Goal: Task Accomplishment & Management: Manage account settings

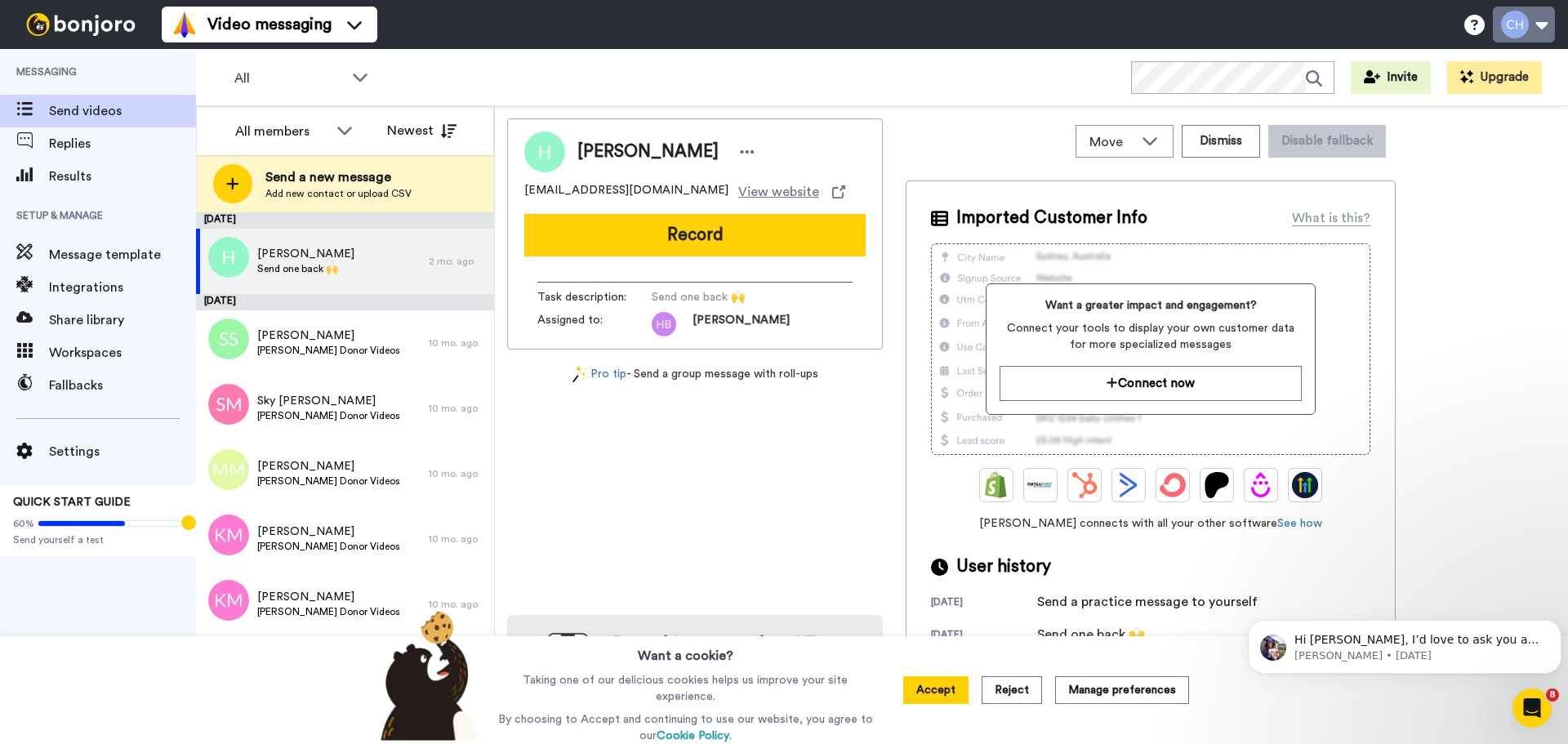
click at [1548, 20] on button at bounding box center [1524, 24] width 63 height 36
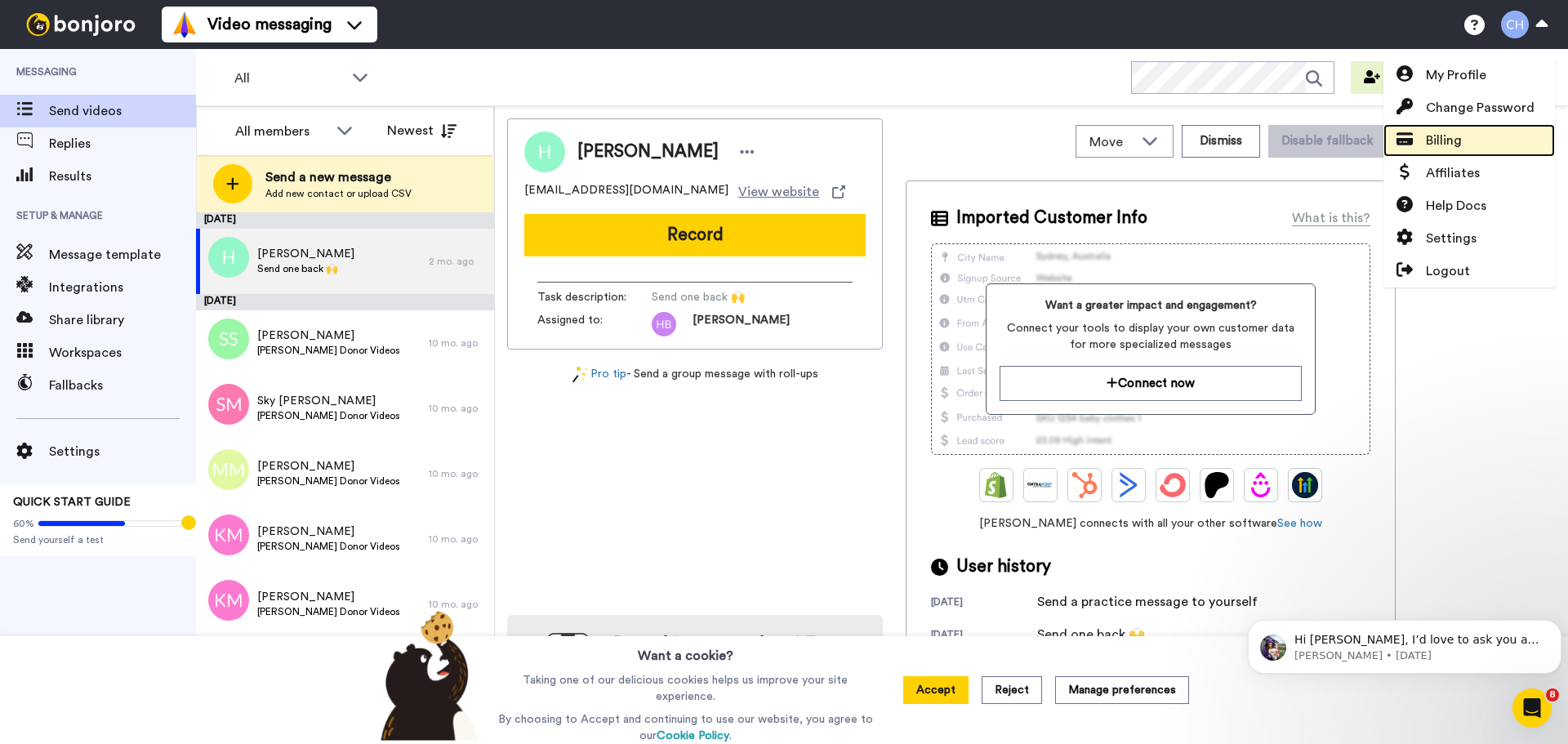
click at [1458, 136] on span "Billing" at bounding box center [1444, 140] width 36 height 20
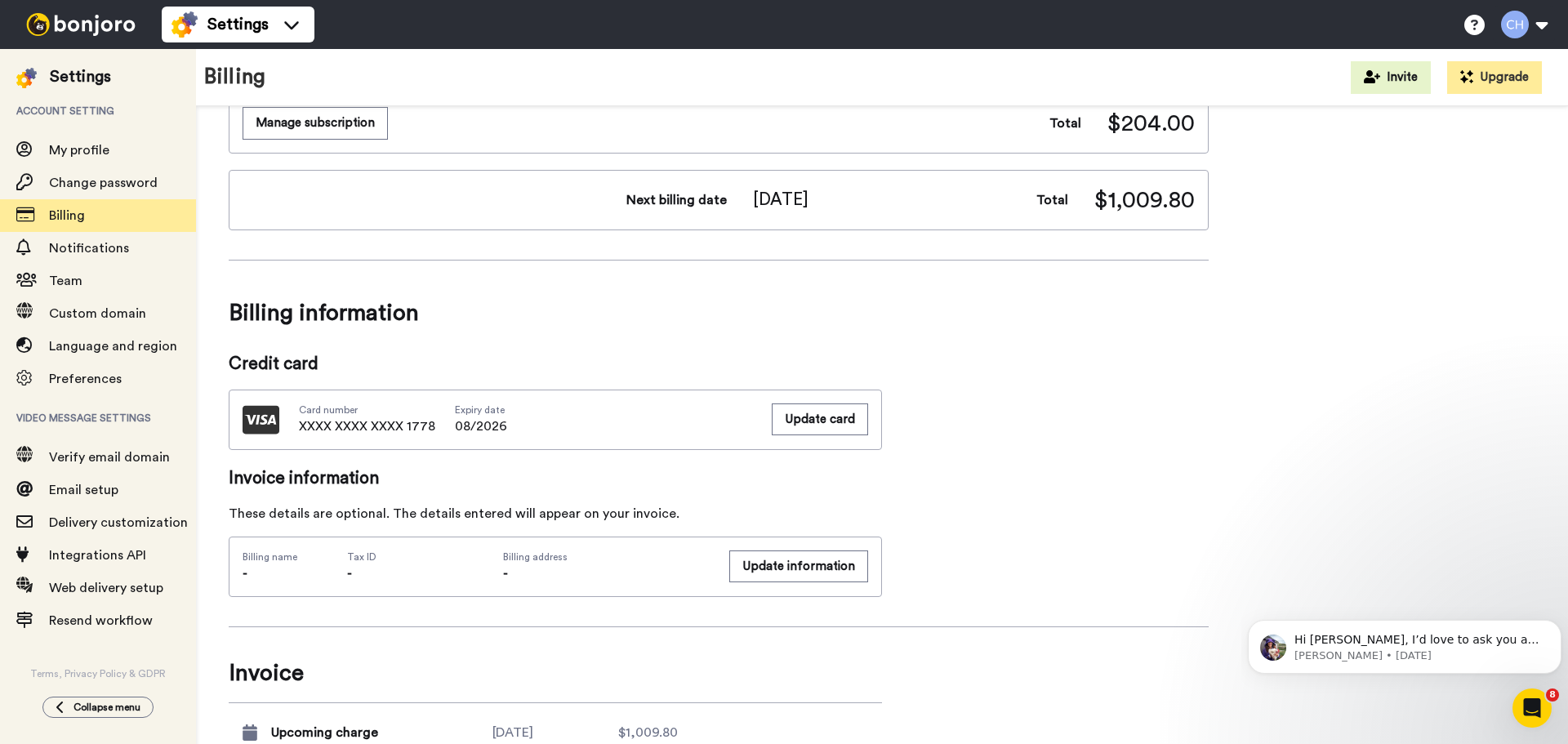
scroll to position [817, 0]
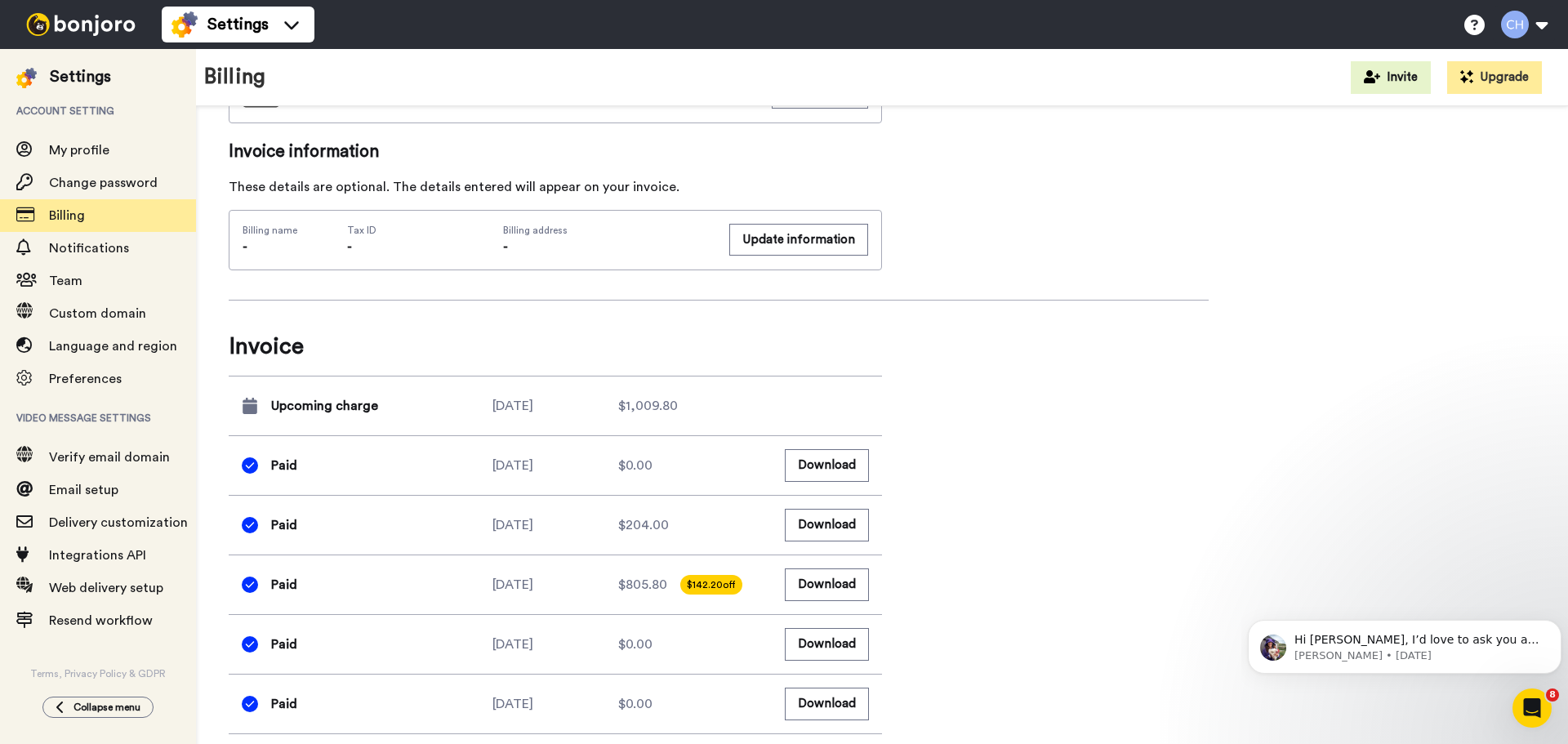
drag, startPoint x: 480, startPoint y: 405, endPoint x: 1077, endPoint y: 403, distance: 597.0
click at [572, 403] on div "Upcoming charge [DATE] $1,009.80" at bounding box center [555, 406] width 654 height 59
click at [1194, 406] on div "Billing summary See all inclusions Product Video Messaging Grrrowth 2023 (Yearl…" at bounding box center [719, 88] width 980 height 1532
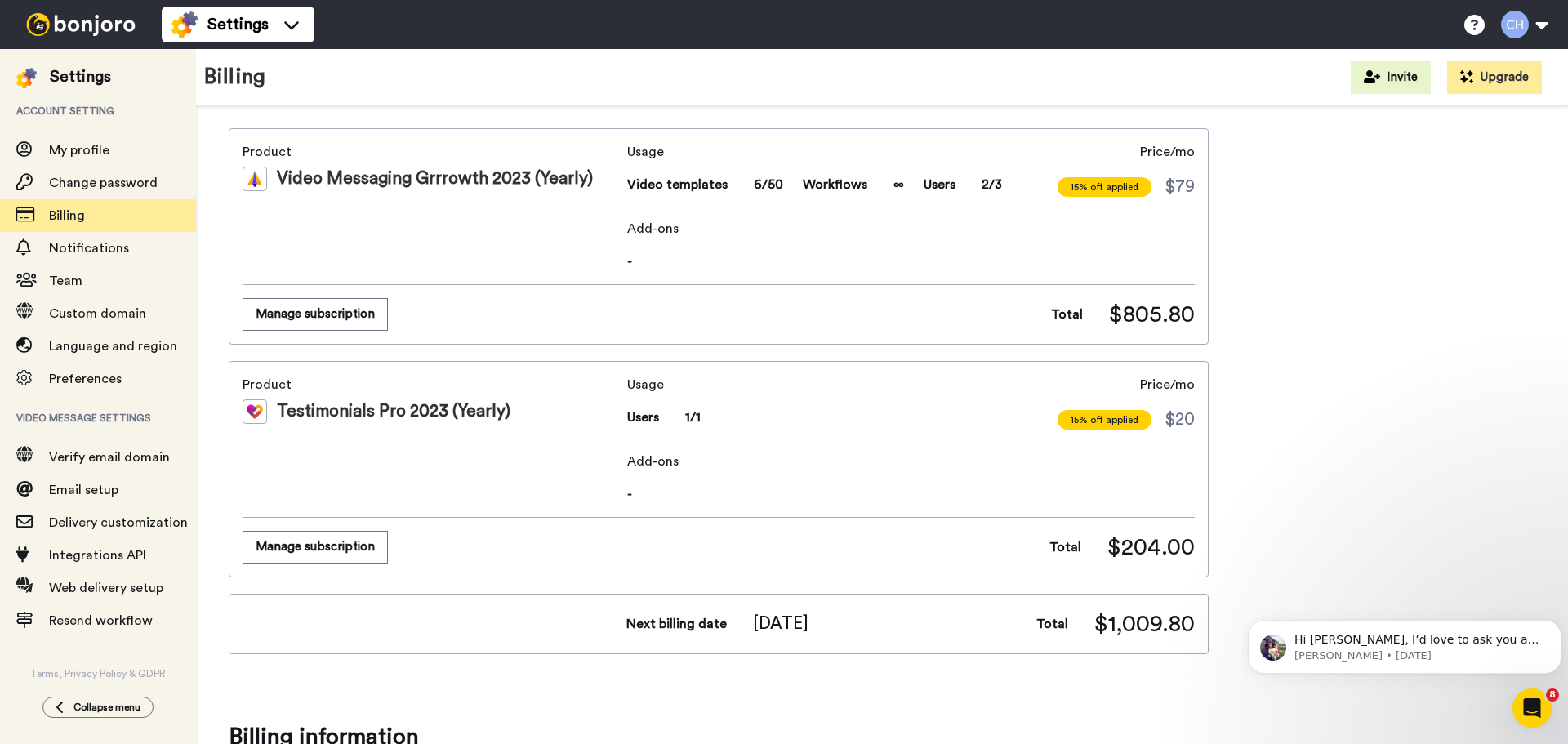
scroll to position [0, 0]
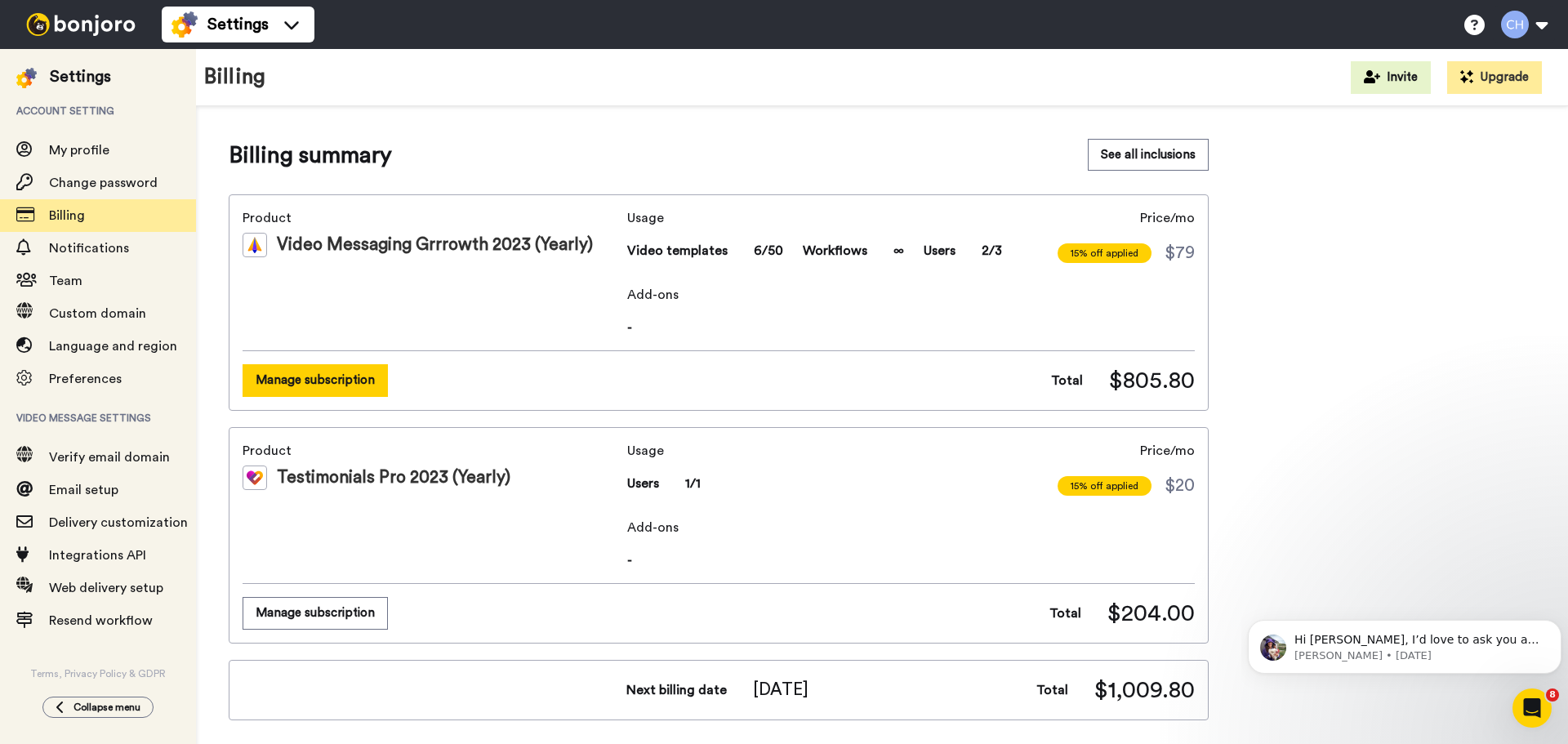
click at [328, 378] on button "Manage subscription" at bounding box center [315, 380] width 146 height 32
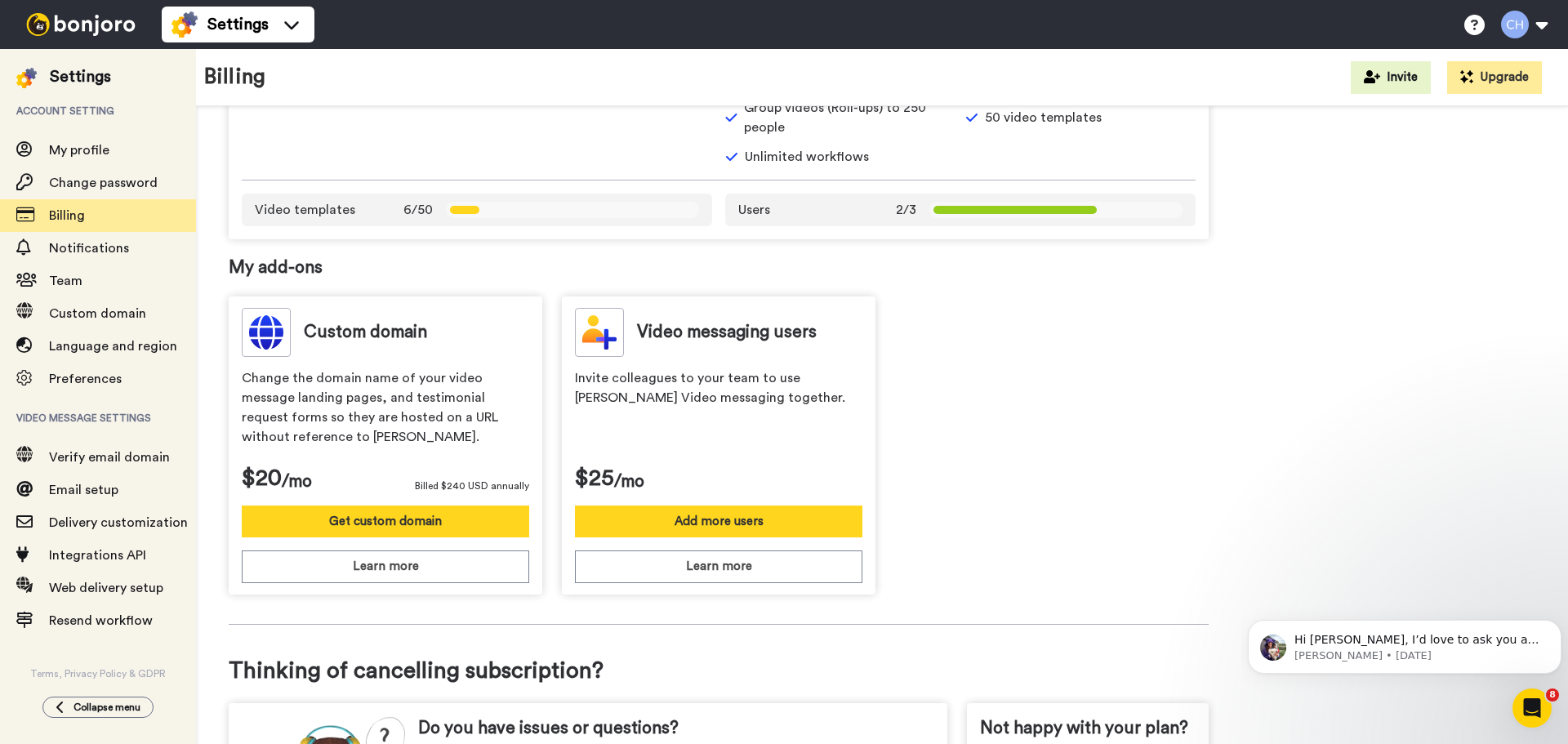
scroll to position [533, 0]
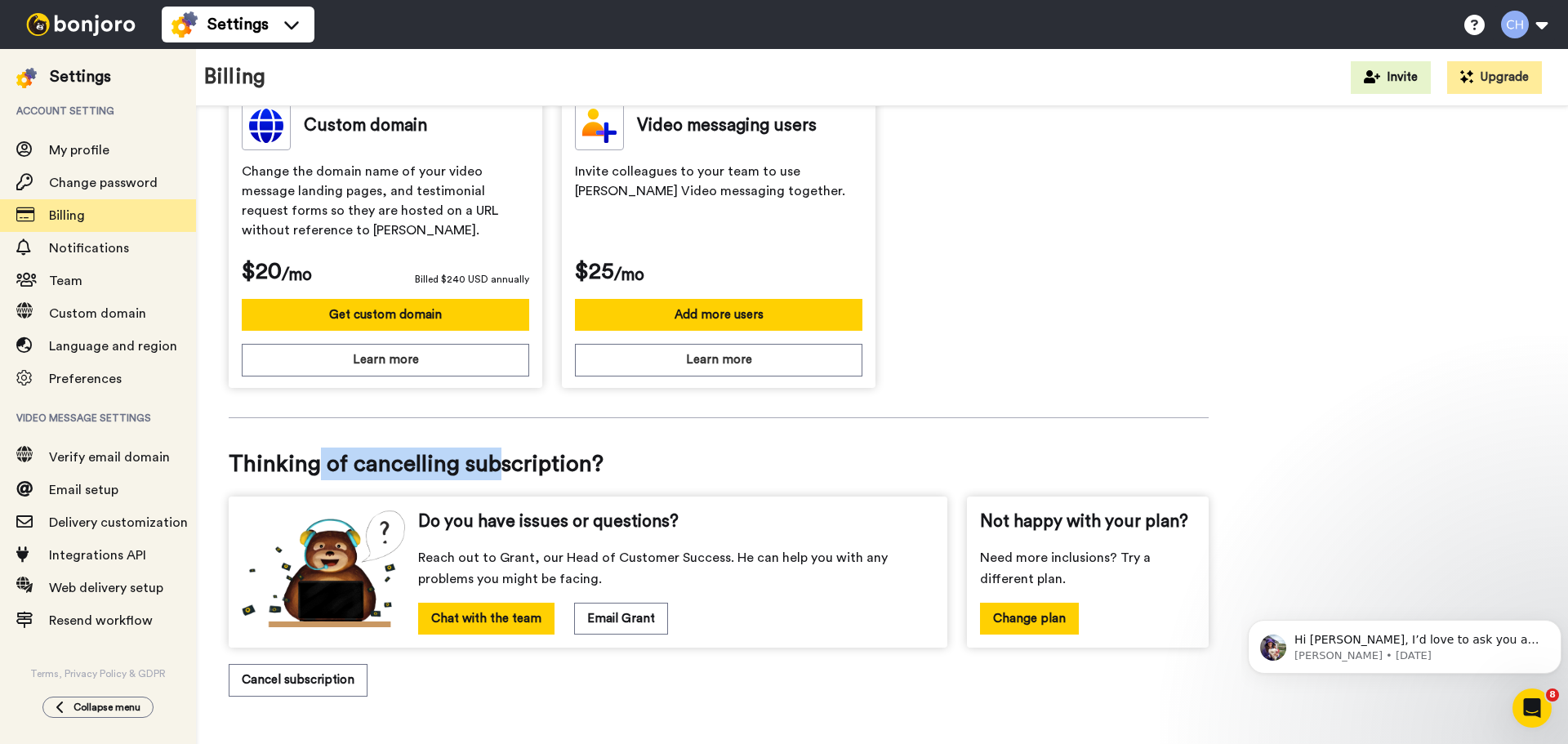
drag, startPoint x: 313, startPoint y: 467, endPoint x: 522, endPoint y: 466, distance: 209.0
click at [522, 466] on span "Thinking of cancelling subscription?" at bounding box center [719, 464] width 980 height 33
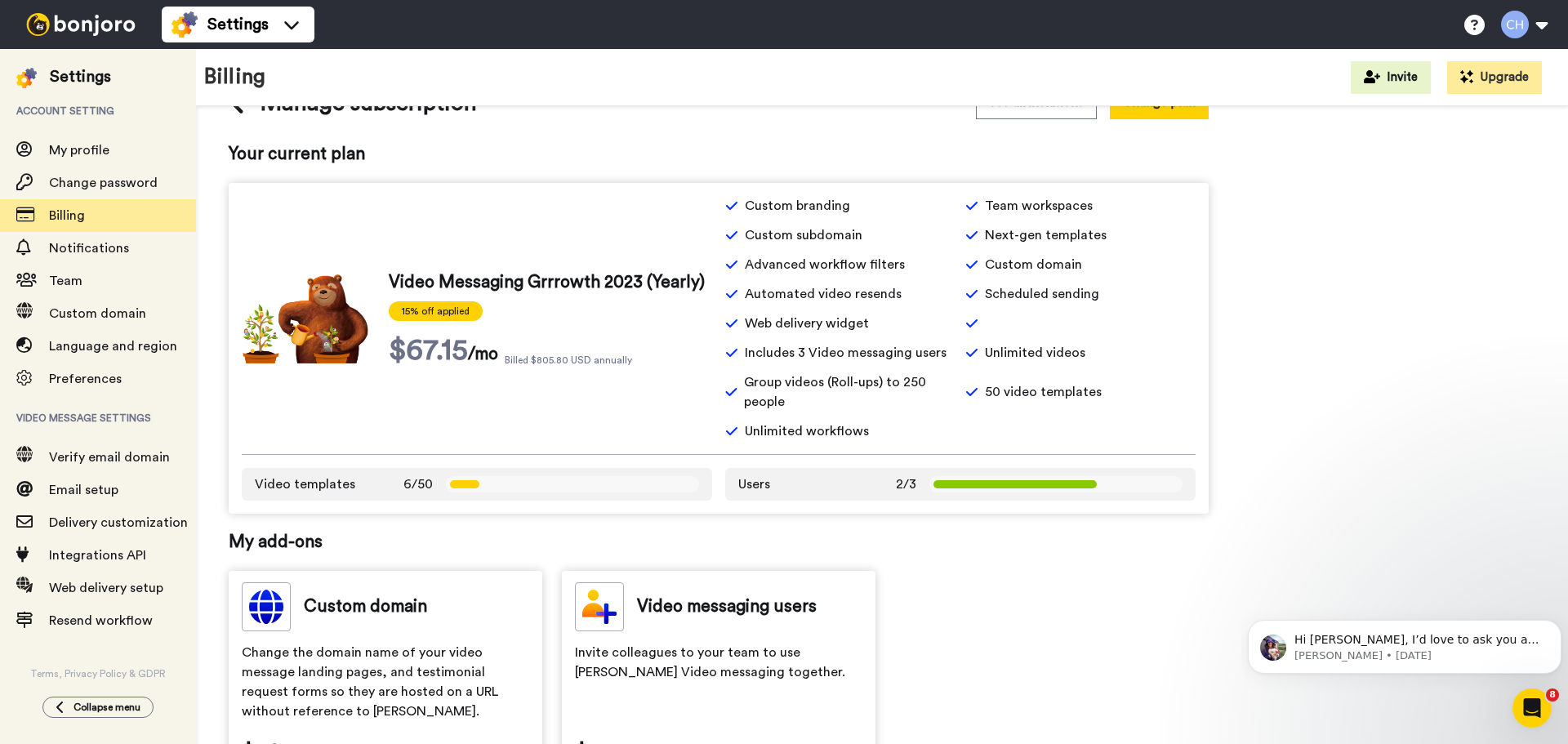
scroll to position [0, 0]
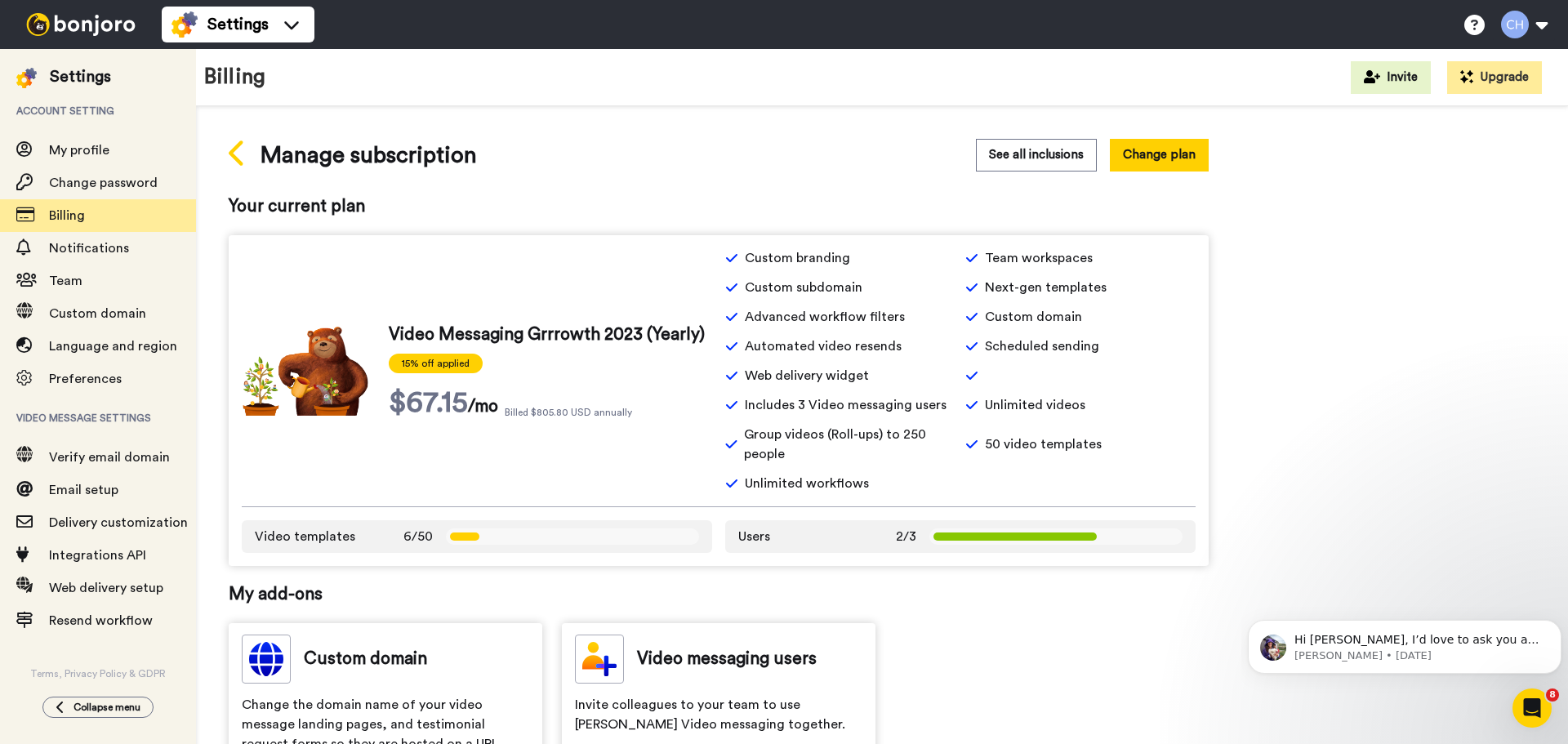
click at [235, 155] on icon at bounding box center [238, 153] width 18 height 29
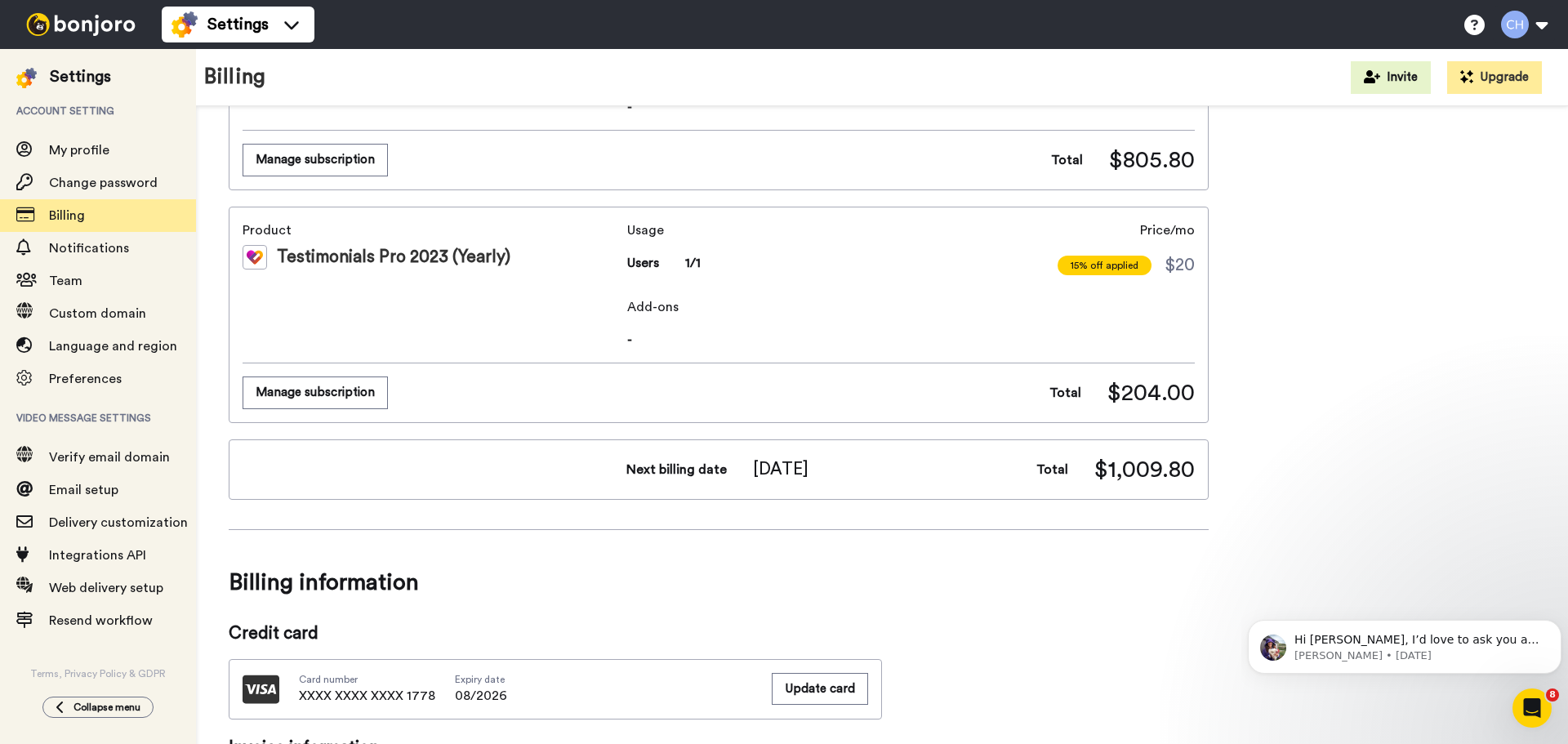
scroll to position [245, 0]
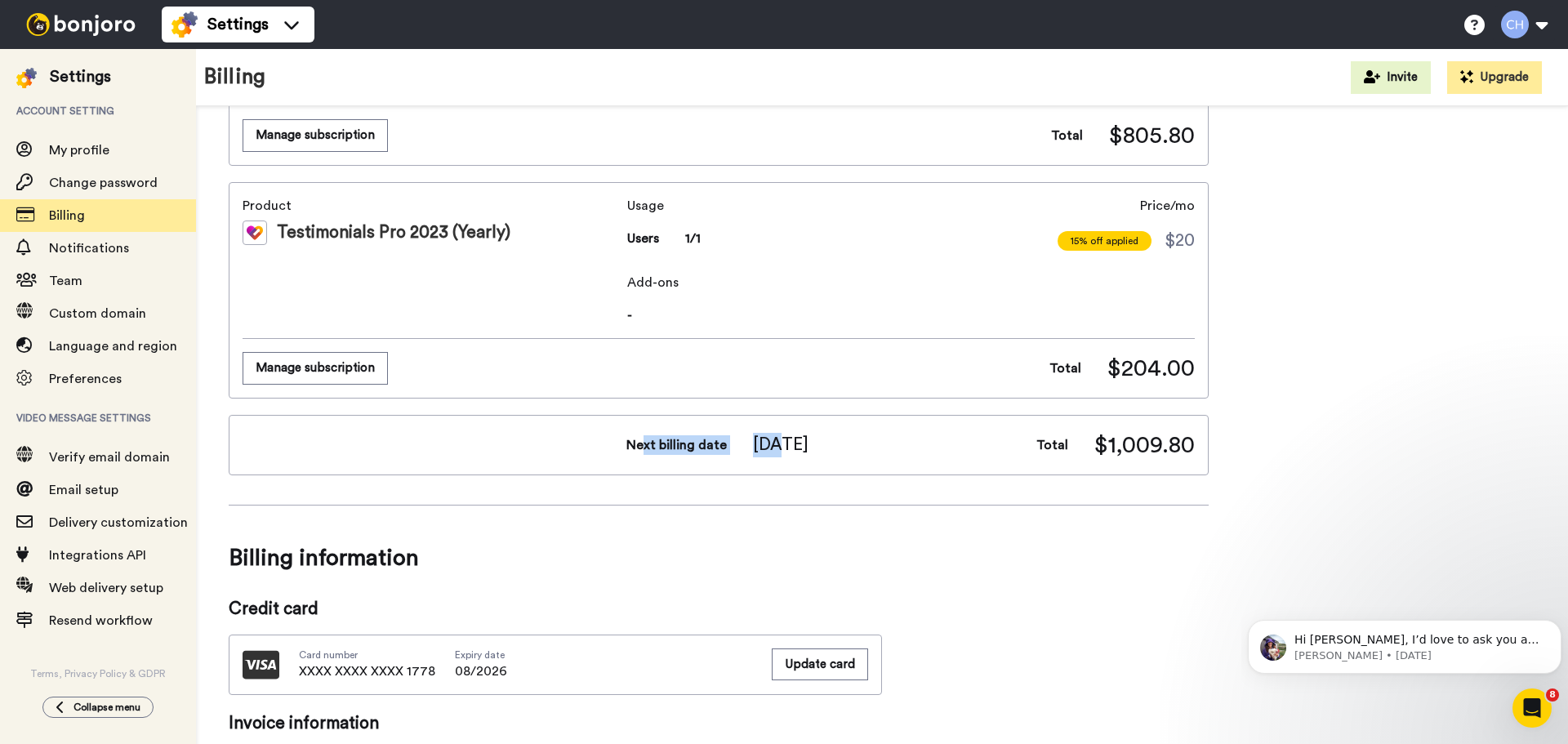
drag, startPoint x: 654, startPoint y: 447, endPoint x: 835, endPoint y: 462, distance: 181.6
click at [835, 462] on div "Next billing date [DATE] Total $1,009.80" at bounding box center [719, 446] width 980 height 61
click at [853, 447] on div "Next billing date [DATE]" at bounding box center [812, 445] width 371 height 24
drag, startPoint x: 853, startPoint y: 447, endPoint x: 589, endPoint y: 455, distance: 264.1
click at [586, 453] on div "Next billing date [DATE] Total $1,009.80" at bounding box center [719, 445] width 952 height 33
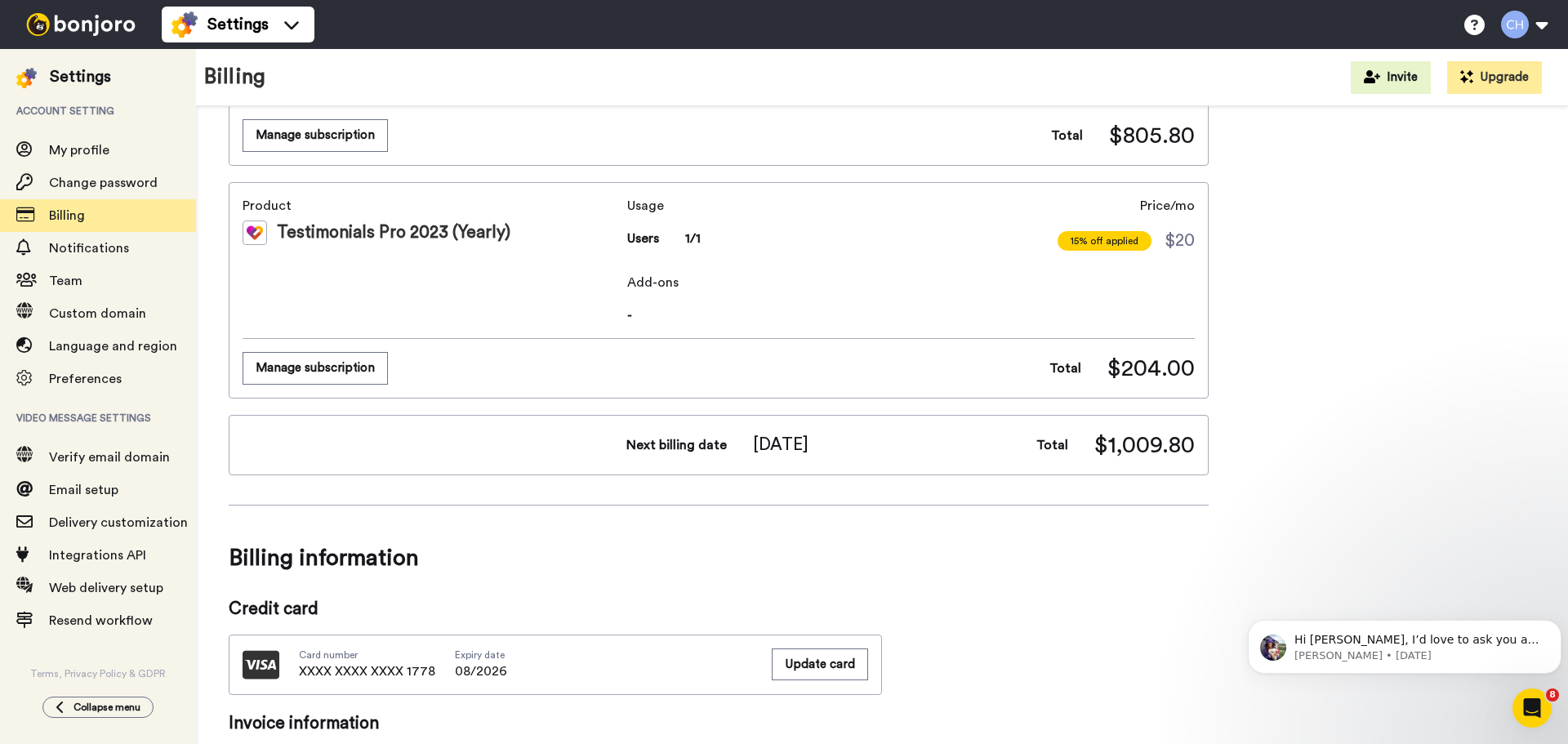
click at [823, 518] on div "Billing summary See all inclusions Product Video Messaging Grrrowth 2023 (Yearl…" at bounding box center [719, 659] width 980 height 1532
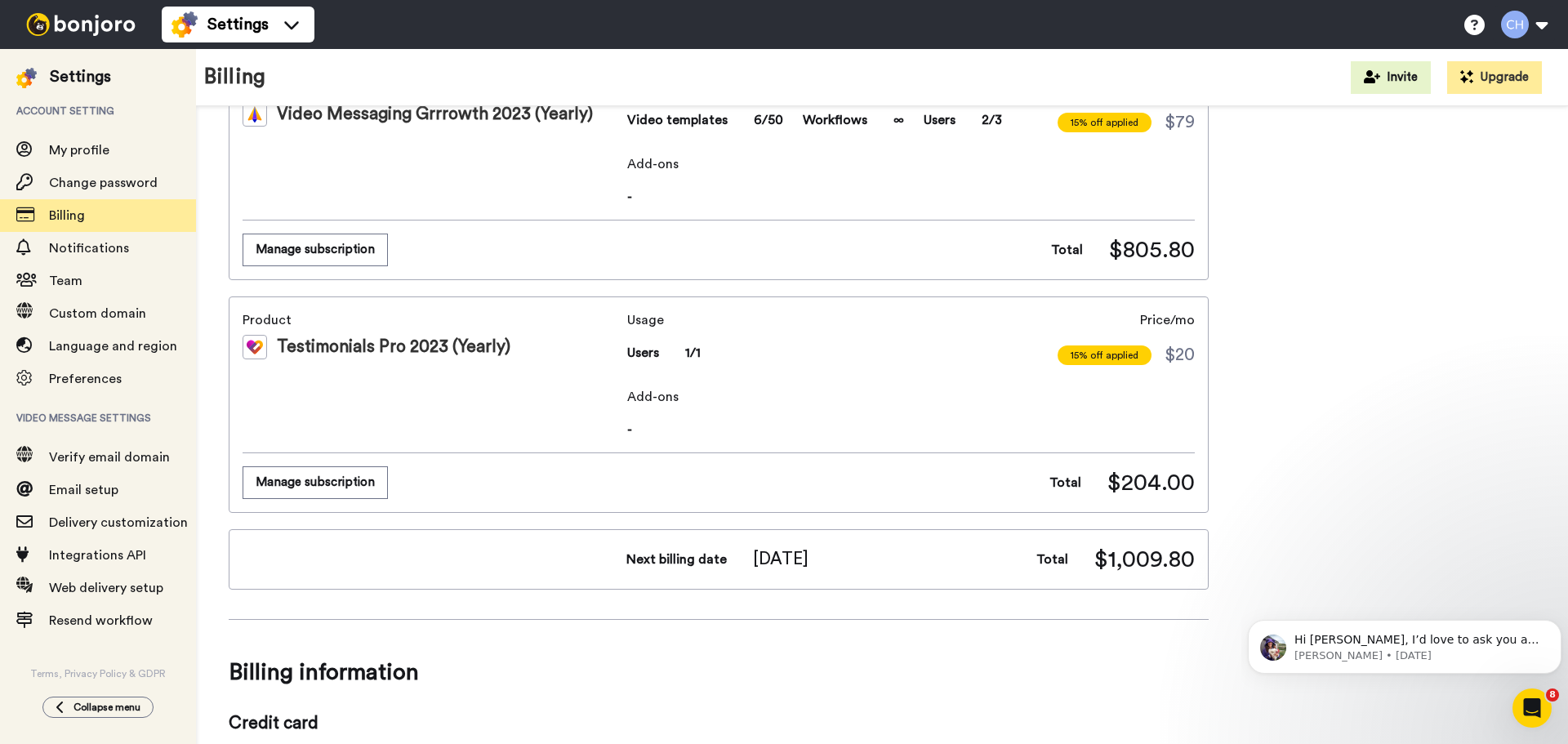
scroll to position [0, 0]
